Goal: Transaction & Acquisition: Purchase product/service

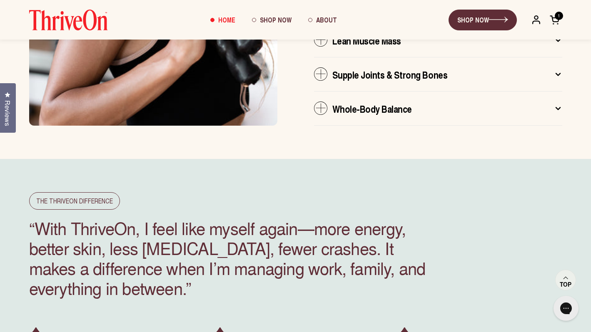
click at [558, 21] on span at bounding box center [555, 20] width 10 height 10
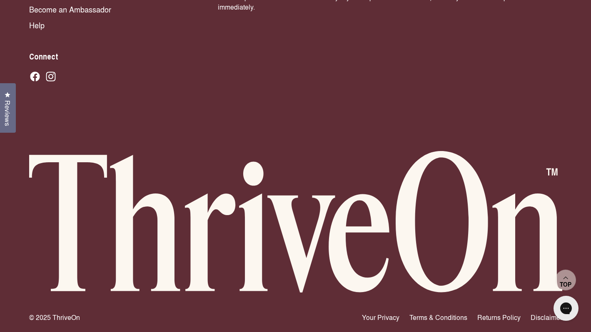
scroll to position [5828, 0]
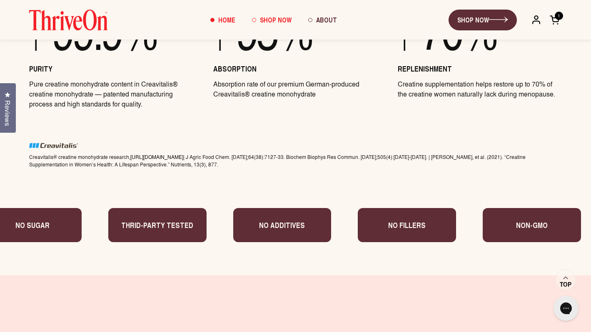
scroll to position [3238, 0]
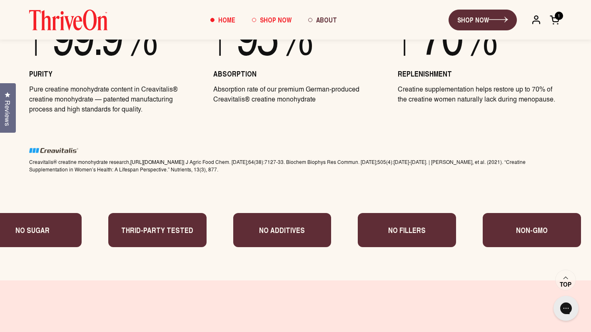
click at [265, 22] on span "Shop Now" at bounding box center [276, 20] width 32 height 10
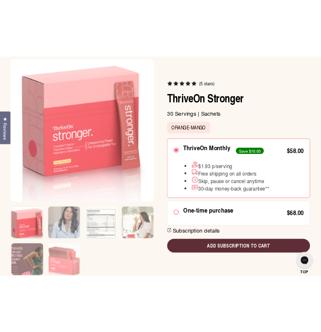
scroll to position [112, 0]
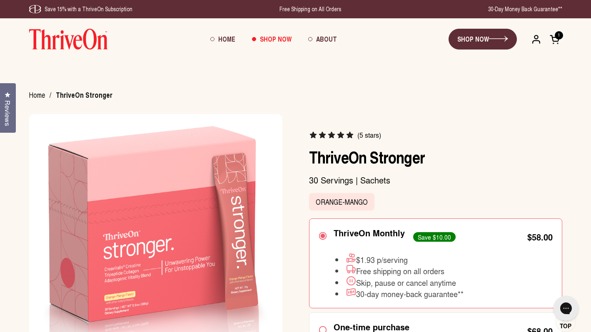
click at [72, 30] on img at bounding box center [68, 39] width 79 height 21
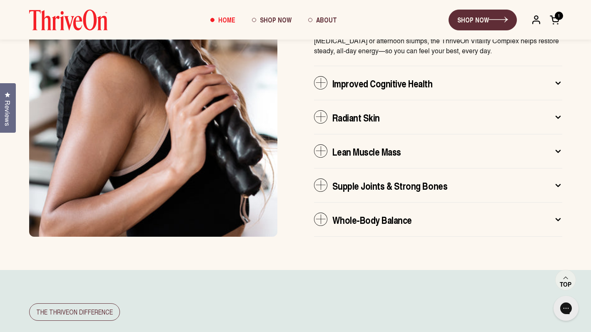
scroll to position [1946, 0]
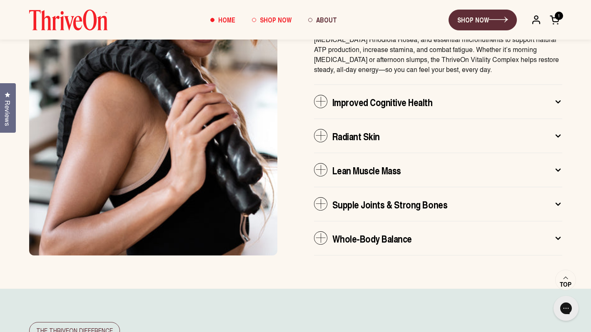
click at [280, 17] on span "Shop Now" at bounding box center [276, 20] width 32 height 10
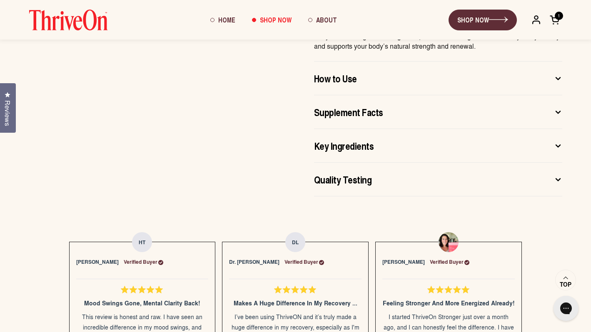
scroll to position [631, 0]
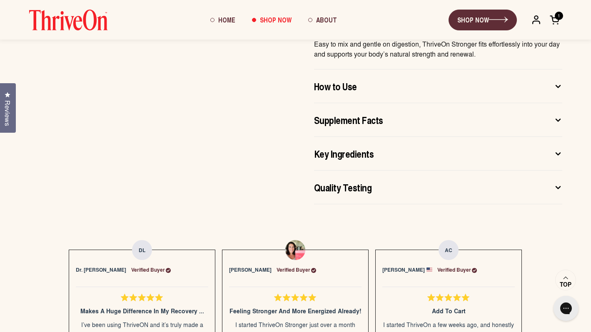
drag, startPoint x: 257, startPoint y: 77, endPoint x: 280, endPoint y: 128, distance: 55.6
click at [280, 128] on div "Benefits* Feel steady strength, luminous skin, and lasting clarity from the ins…" at bounding box center [295, 35] width 567 height 338
click at [352, 78] on button "How to Use" at bounding box center [438, 86] width 248 height 33
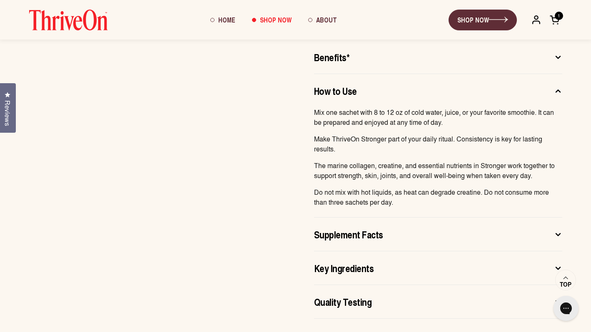
scroll to position [460, 0]
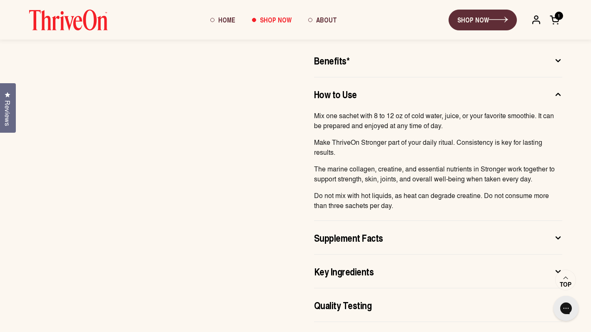
click at [323, 97] on span "How to Use" at bounding box center [335, 93] width 43 height 13
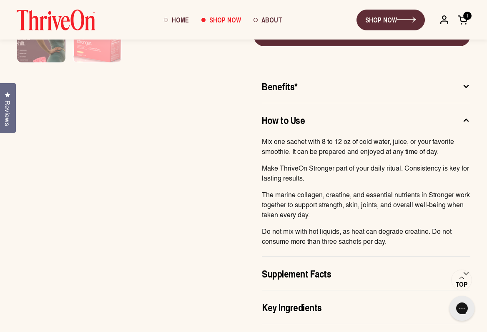
scroll to position [370, 0]
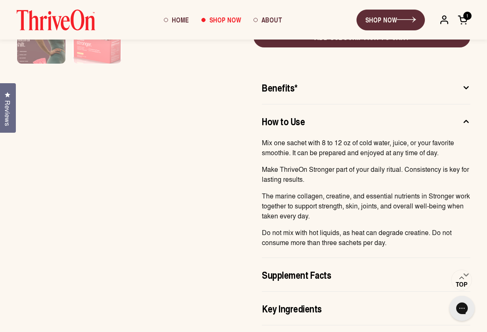
click at [222, 206] on div at bounding box center [121, 211] width 208 height 295
click at [462, 22] on span at bounding box center [462, 20] width 10 height 10
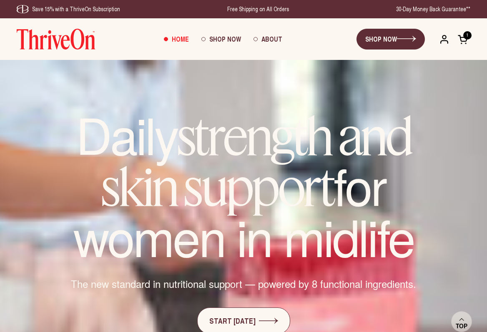
click at [464, 42] on span at bounding box center [462, 39] width 10 height 10
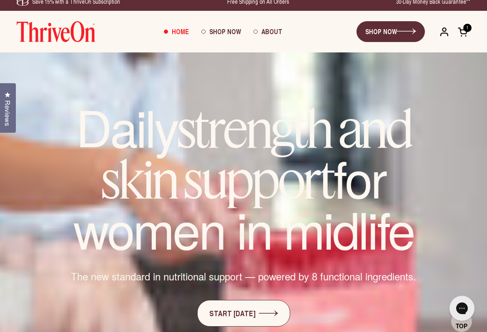
scroll to position [15, 0]
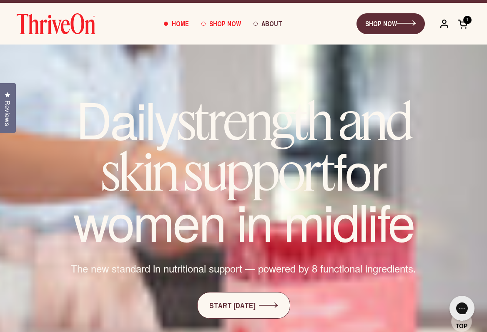
click at [220, 27] on span "Shop Now" at bounding box center [225, 24] width 32 height 10
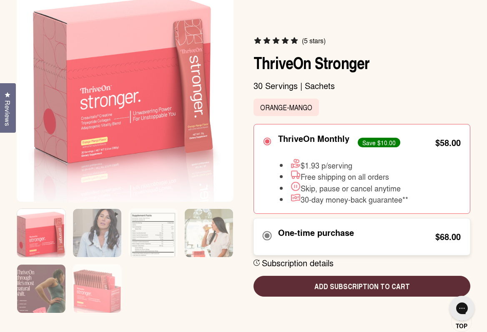
click at [267, 241] on div at bounding box center [267, 236] width 10 height 13
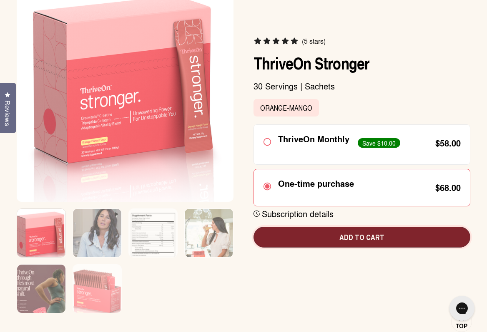
click at [318, 237] on span "Add to cart" at bounding box center [361, 237] width 203 height 11
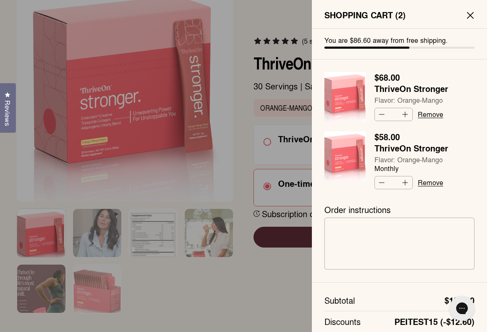
click at [427, 182] on link "Remove" at bounding box center [429, 182] width 25 height 7
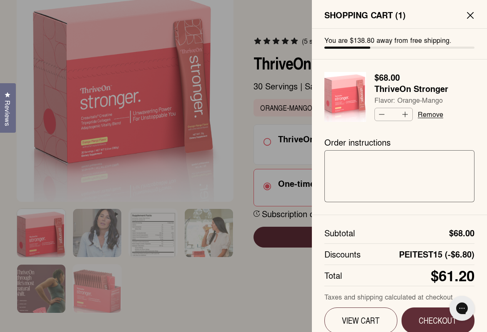
scroll to position [14, 0]
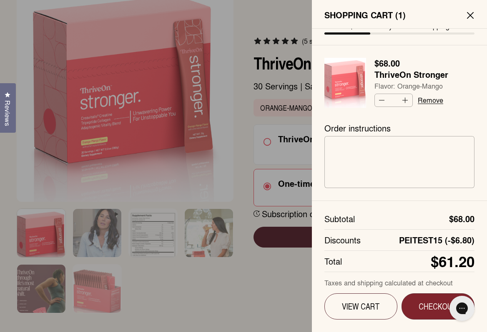
click at [424, 300] on button "Checkout" at bounding box center [437, 307] width 73 height 26
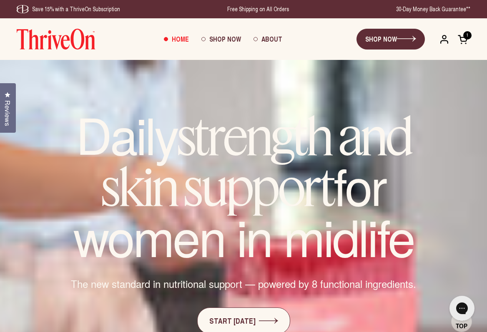
click at [464, 41] on span at bounding box center [462, 39] width 10 height 10
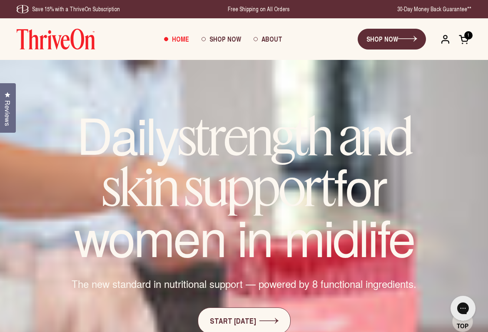
click at [467, 41] on span at bounding box center [464, 39] width 10 height 10
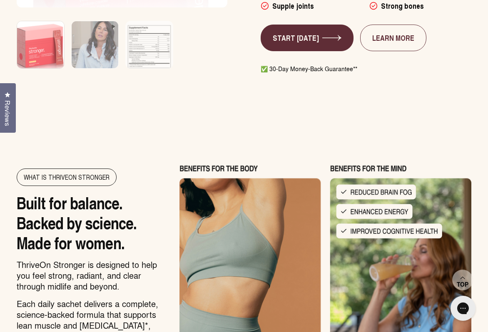
scroll to position [654, 0]
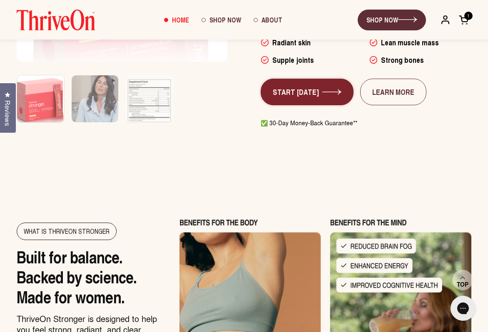
click at [308, 82] on link "START [DATE]" at bounding box center [307, 92] width 93 height 27
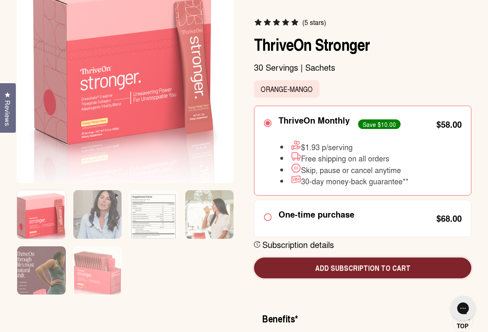
click at [338, 269] on span "Add subscription to cart" at bounding box center [363, 268] width 204 height 11
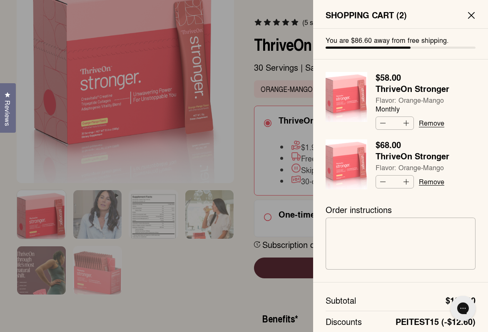
click at [384, 123] on button "Decrease quantity" at bounding box center [382, 123] width 12 height 12
type input "*"
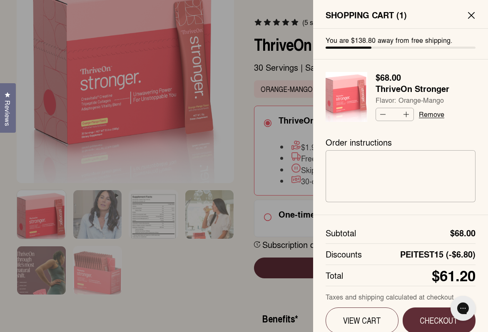
click at [381, 117] on button "Decrease quantity" at bounding box center [382, 114] width 12 height 12
type input "*"
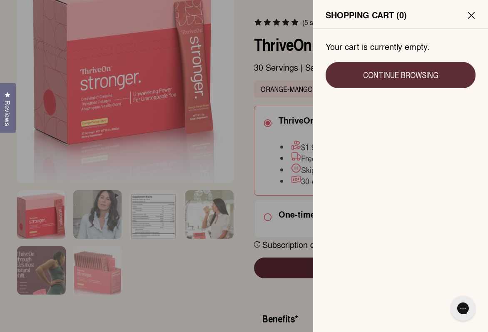
click at [474, 15] on icon at bounding box center [471, 15] width 7 height 7
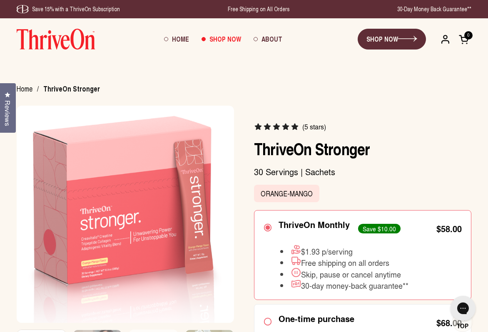
click at [223, 37] on span "Shop Now" at bounding box center [226, 39] width 32 height 10
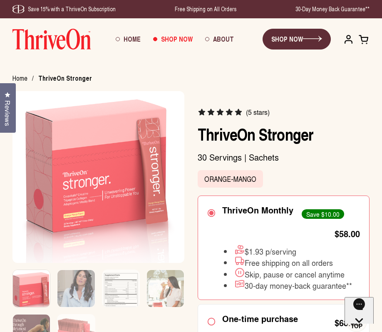
click at [365, 37] on span at bounding box center [364, 39] width 10 height 10
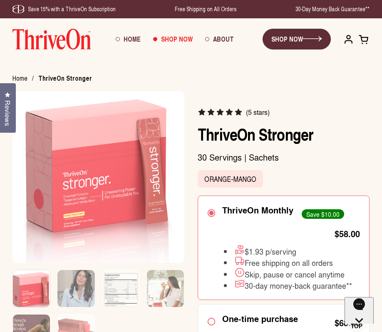
click at [364, 44] on span at bounding box center [364, 39] width 10 height 10
